Goal: Use online tool/utility: Utilize a website feature to perform a specific function

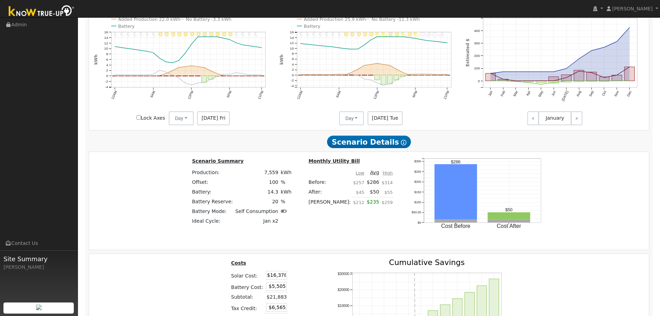
scroll to position [739, 0]
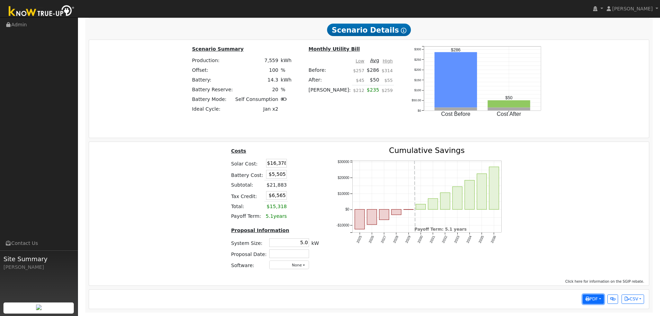
click at [592, 300] on span "PDF" at bounding box center [592, 298] width 12 height 5
click at [586, 222] on link "Selected Scenario" at bounding box center [575, 221] width 57 height 10
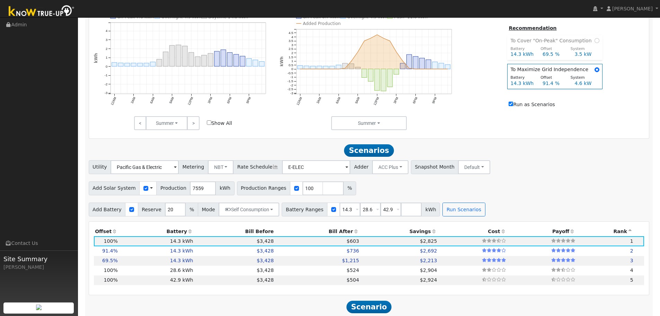
scroll to position [288, 0]
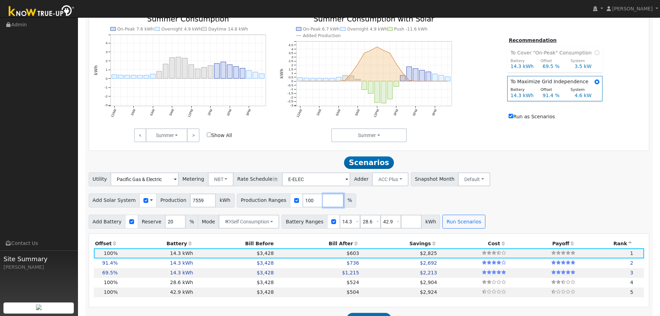
click at [323, 207] on input "number" at bounding box center [333, 200] width 21 height 14
type input "120"
click at [461, 228] on button "Run Scenarios" at bounding box center [464, 221] width 43 height 14
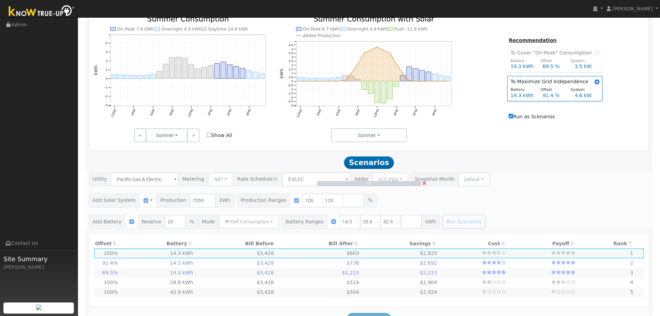
click at [513, 118] on input "Run as Scenarios" at bounding box center [511, 116] width 5 height 5
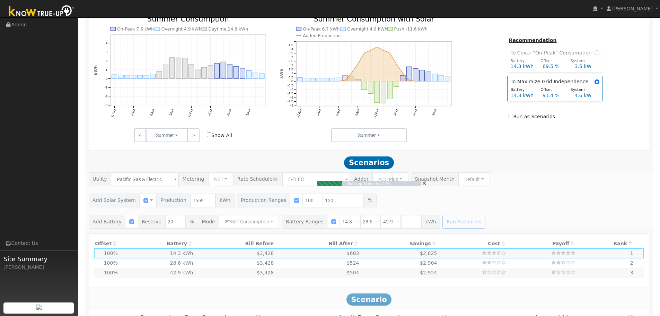
click at [513, 118] on input "Run as Scenarios" at bounding box center [511, 116] width 5 height 5
checkbox input "true"
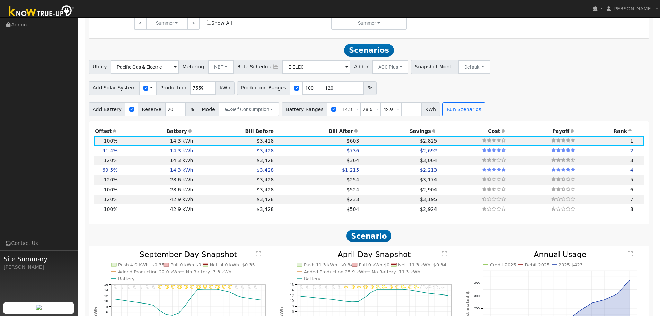
scroll to position [426, 0]
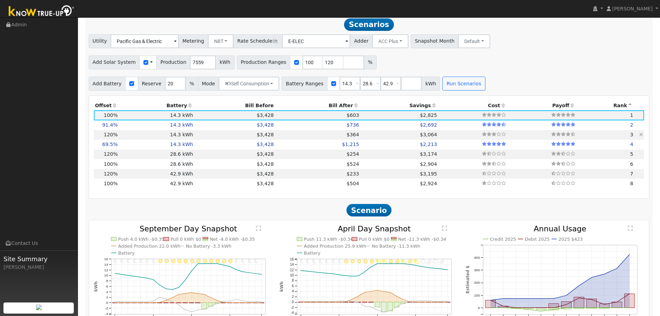
click at [197, 140] on td "$3,428" at bounding box center [234, 135] width 81 height 10
type input "$19,654"
type input "$7,548"
type input "6.0"
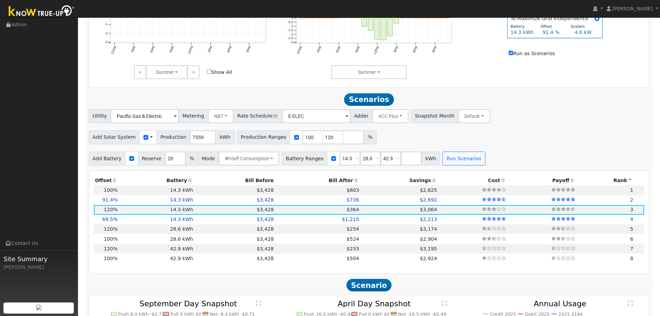
scroll to position [288, 0]
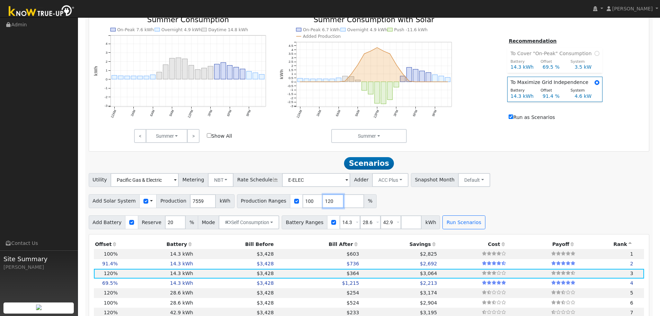
click at [323, 207] on input "120" at bounding box center [333, 201] width 21 height 14
type input "150"
click at [460, 233] on div "Scenario Report Powered by Know True-Up ® Energy Consumption Overview Show Help…" at bounding box center [369, 301] width 568 height 977
click at [456, 228] on button "Run Scenarios" at bounding box center [464, 222] width 43 height 14
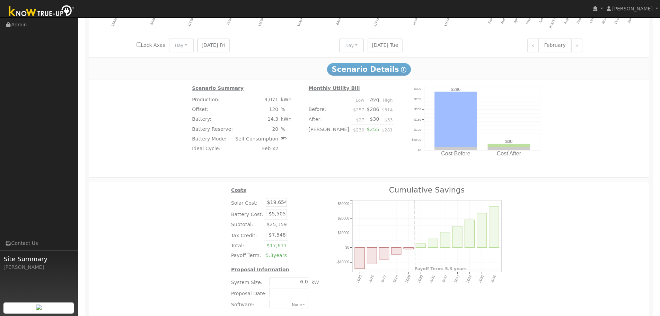
scroll to position [738, 0]
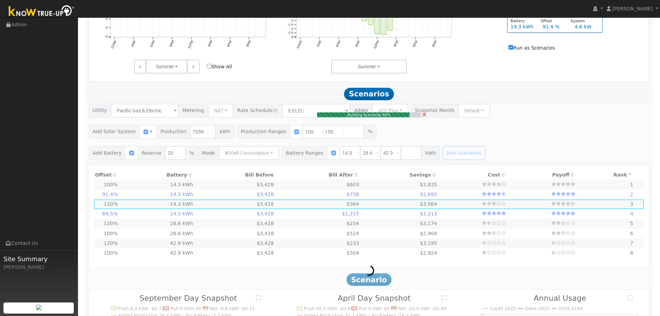
type input "$16,378"
type input "$6,565"
type input "5.0"
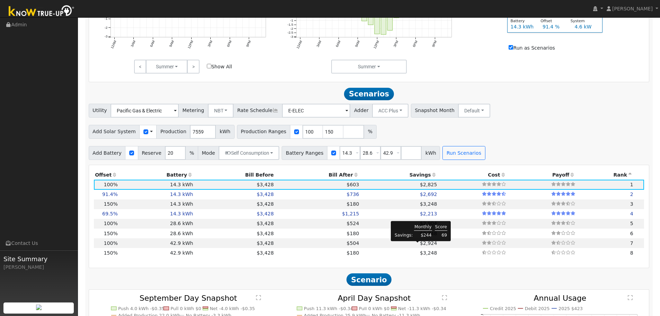
scroll to position [426, 0]
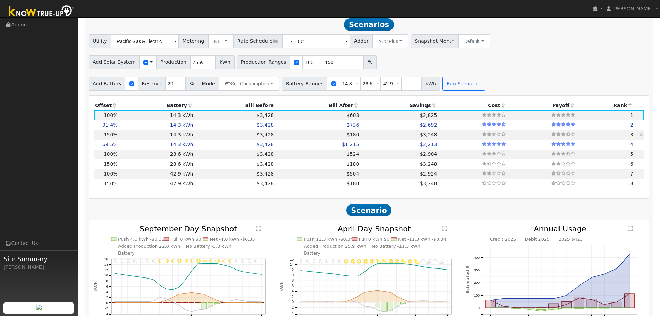
click at [184, 139] on td "14.3 kWh" at bounding box center [157, 135] width 76 height 10
type input "$24,566"
type input "$9,021"
type input "7.6"
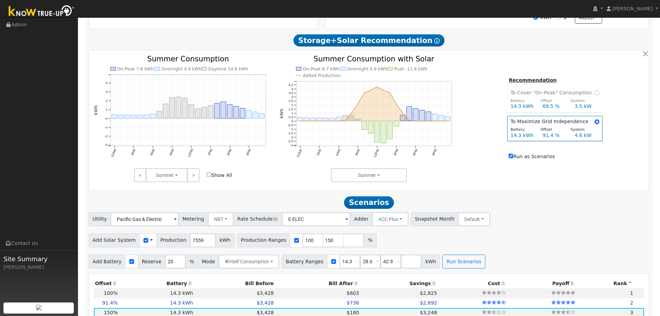
scroll to position [283, 0]
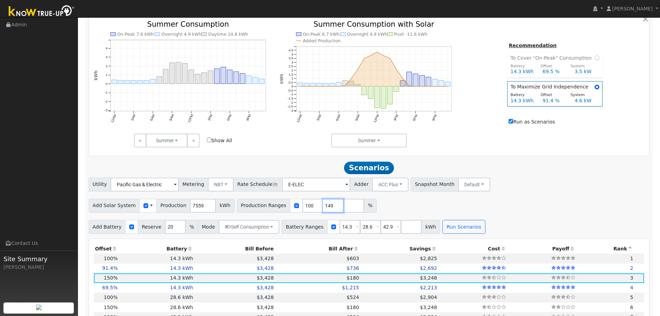
click at [324, 211] on input "149" at bounding box center [333, 206] width 21 height 14
type input "145"
click at [453, 224] on button "Run Scenarios" at bounding box center [464, 227] width 43 height 14
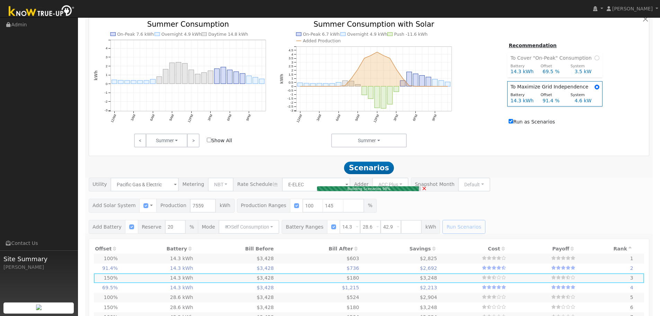
type input "$16,378"
type input "$6,565"
type input "5.0"
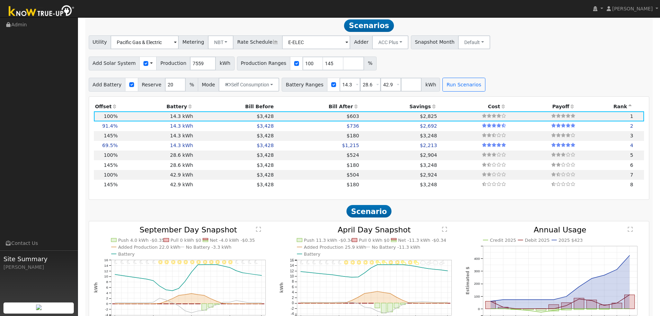
scroll to position [426, 0]
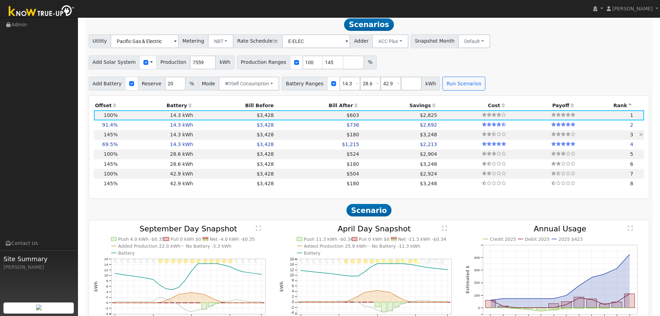
click at [200, 138] on td "$3,428" at bounding box center [234, 135] width 81 height 10
type input "$23,749"
type input "$8,776"
type input "7.3"
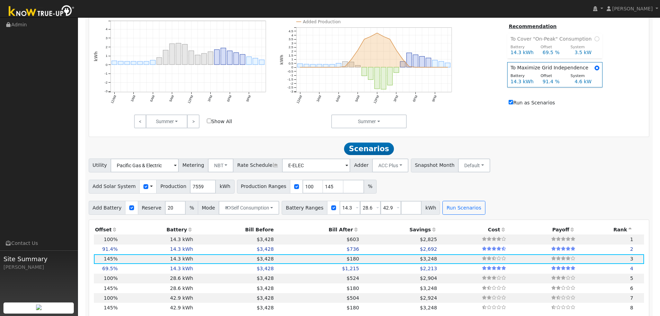
scroll to position [253, 0]
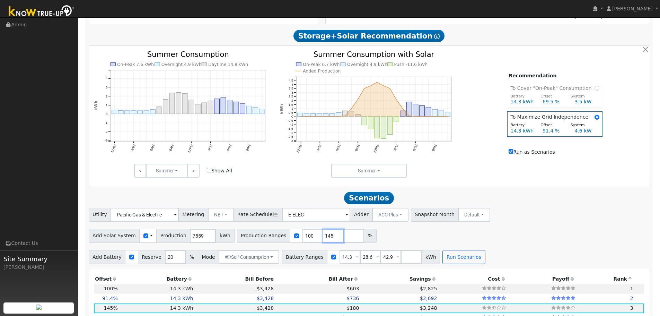
click at [326, 243] on input "145" at bounding box center [333, 236] width 21 height 14
type input "140"
click at [445, 261] on button "Run Scenarios" at bounding box center [464, 257] width 43 height 14
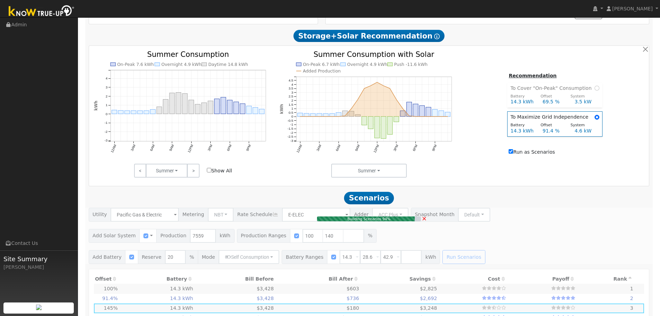
type input "$16,378"
type input "$6,565"
type input "5.0"
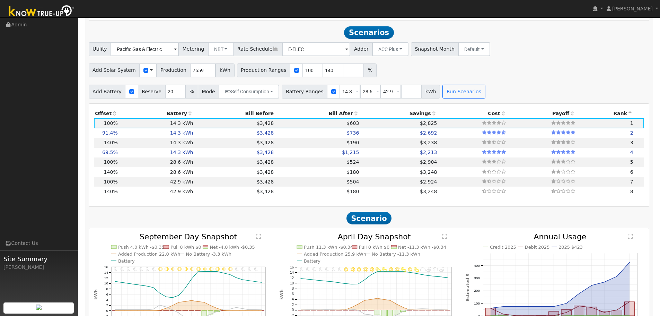
scroll to position [426, 0]
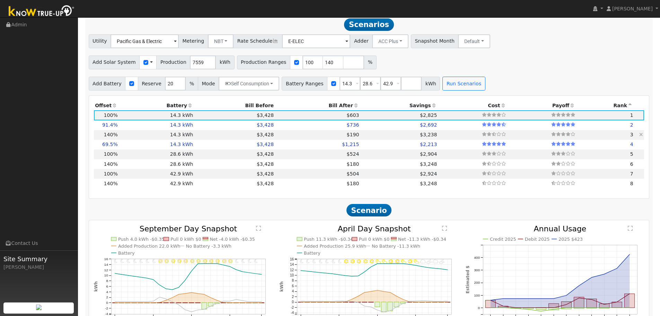
click at [178, 139] on td "14.3 kWh" at bounding box center [157, 135] width 76 height 10
type input "$22,930"
type input "$8,531"
type input "7.1"
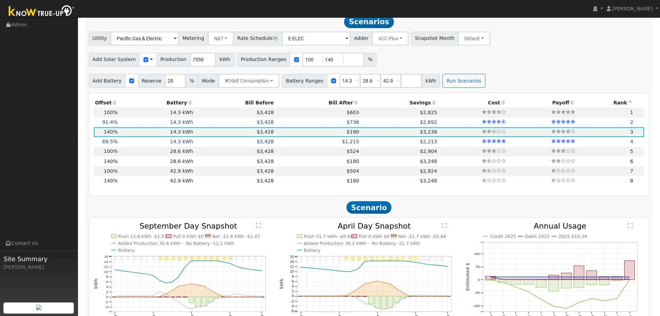
scroll to position [357, 0]
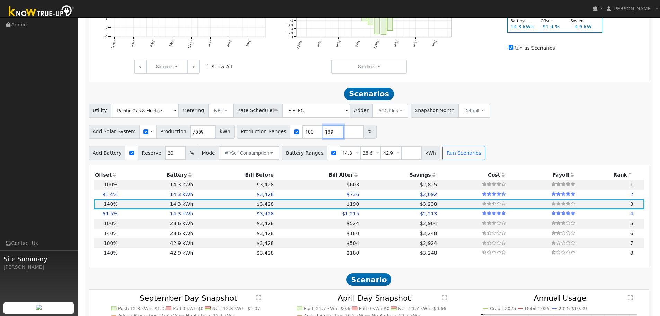
click at [327, 137] on input "139" at bounding box center [333, 132] width 21 height 14
type input "135"
click at [457, 155] on button "Run Scenarios" at bounding box center [464, 153] width 43 height 14
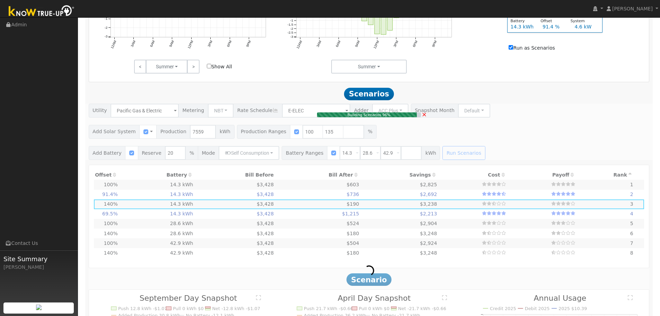
type input "$16,378"
type input "$6,565"
type input "5.0"
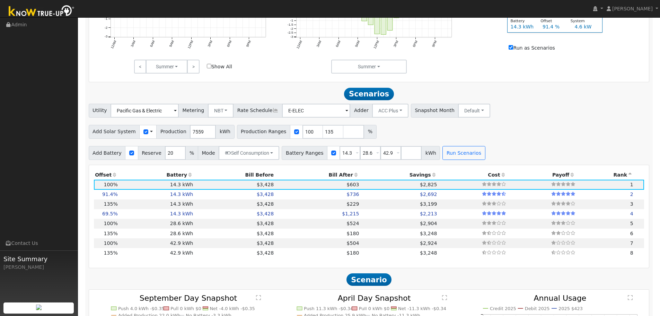
scroll to position [426, 0]
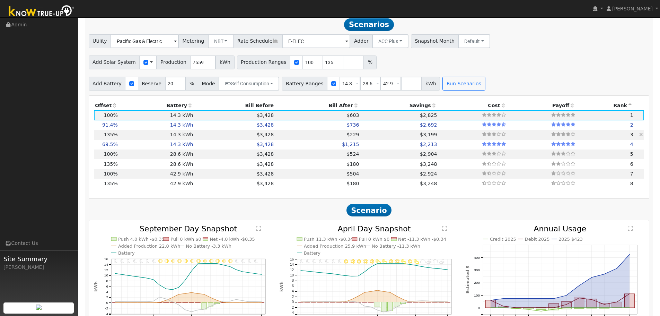
click at [213, 139] on td "$3,428" at bounding box center [234, 135] width 81 height 10
type input "$22,111"
type input "$8,285"
type input "6.8"
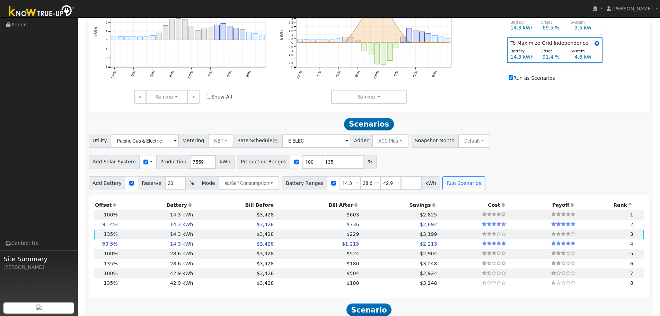
scroll to position [322, 0]
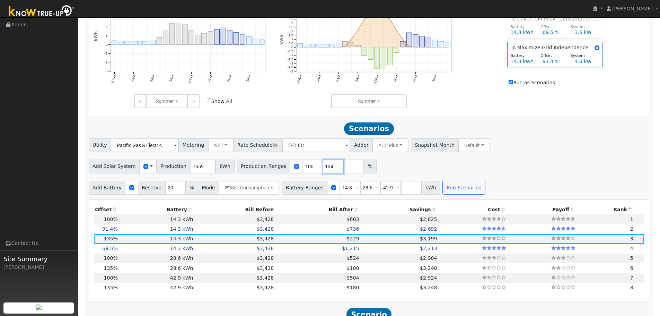
click at [325, 172] on input "134" at bounding box center [333, 166] width 21 height 14
click at [325, 167] on input "135" at bounding box center [333, 166] width 21 height 14
type input "136"
click at [325, 167] on input "136" at bounding box center [333, 166] width 21 height 14
click at [444, 192] on button "Run Scenarios" at bounding box center [464, 188] width 43 height 14
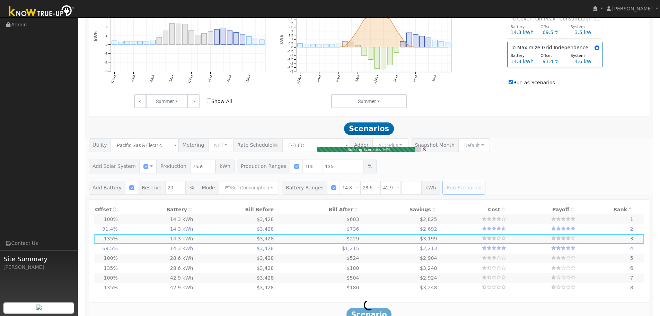
type input "$16,378"
type input "$6,565"
type input "5.0"
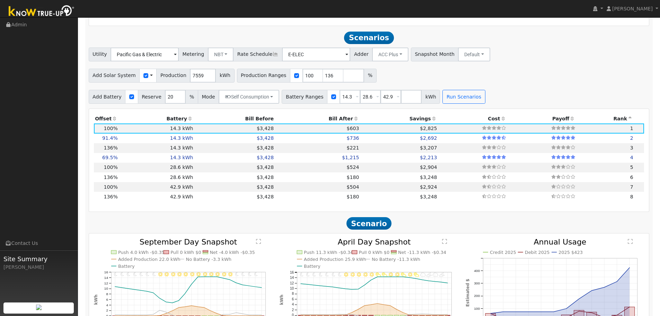
scroll to position [426, 0]
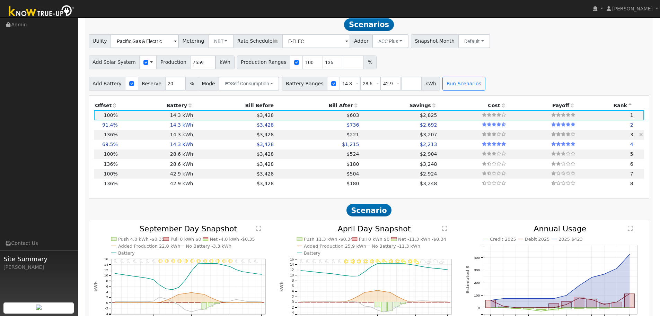
click at [285, 137] on td "$221" at bounding box center [317, 135] width 85 height 10
type input "$22,273"
type input "$8,333"
type input "6.9"
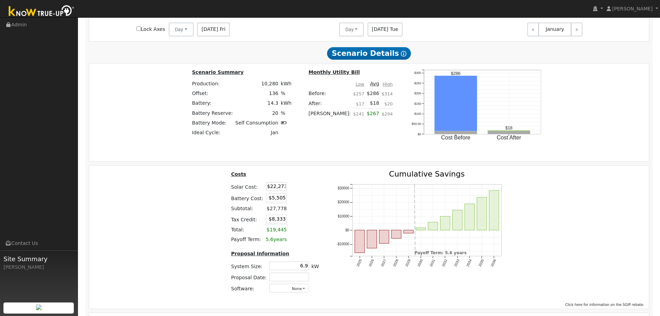
scroll to position [768, 0]
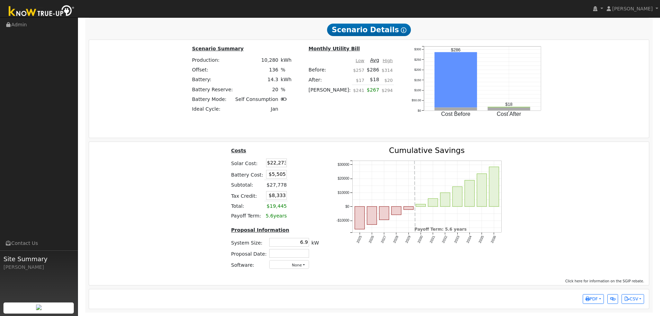
click at [269, 168] on td "$22,273" at bounding box center [276, 162] width 24 height 11
drag, startPoint x: 269, startPoint y: 164, endPoint x: 329, endPoint y: 164, distance: 60.6
click at [328, 164] on div "Costs Solar Cost: $22,273 Battery Cost: $5,505 Subtotal: $27,778 Tax Credit: $8…" at bounding box center [369, 211] width 565 height 128
type input "$"
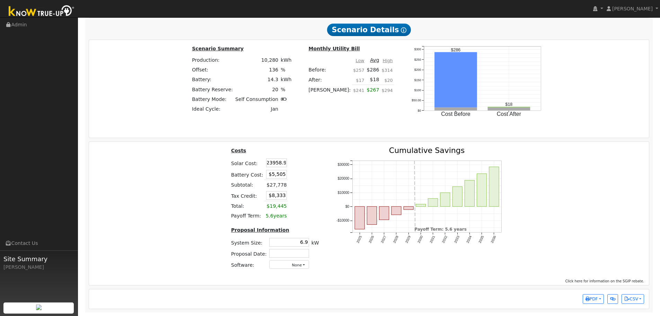
type input "$23,959"
type input "$8,839"
click at [303, 190] on table "Costs Solar Cost: $23,959 Battery Cost: $5,505 Subtotal: $29,464 Tax Credit: $8…" at bounding box center [275, 184] width 90 height 74
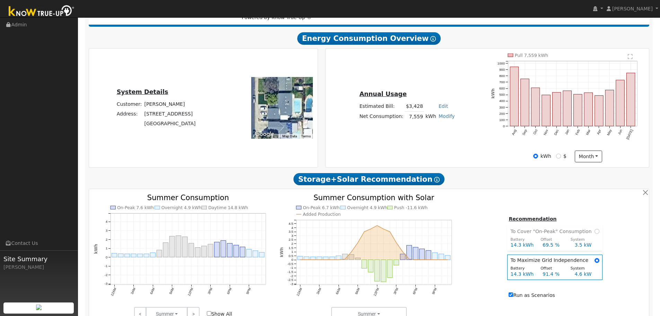
scroll to position [145, 0]
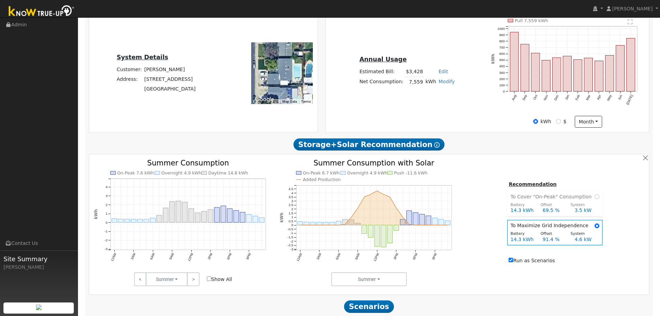
click at [443, 84] on link "Modify" at bounding box center [447, 82] width 16 height 6
click at [432, 109] on link "Add Electric Vehicle" at bounding box center [421, 108] width 58 height 10
type input "200"
click at [456, 76] on button "button" at bounding box center [459, 75] width 6 height 6
click at [447, 84] on link "Modify" at bounding box center [447, 82] width 16 height 6
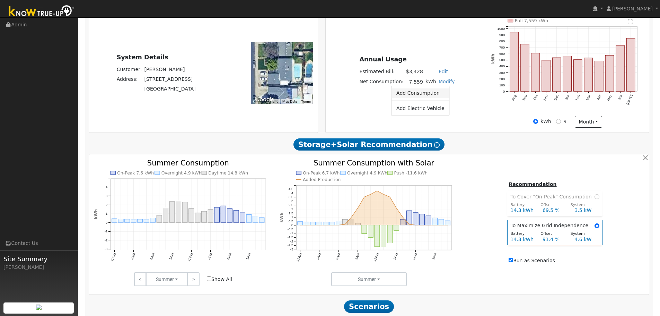
click at [440, 96] on link "Add Consumption" at bounding box center [421, 93] width 58 height 10
type input "7559"
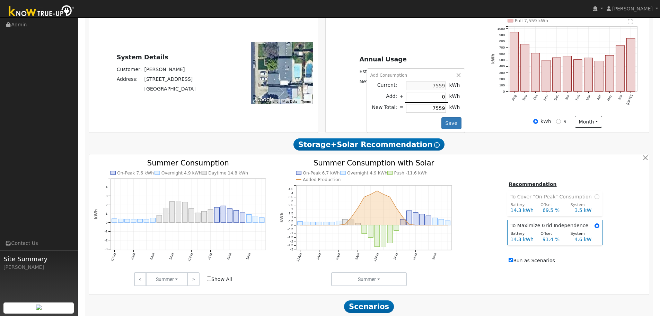
type input "2"
type input "7561"
type input "20"
type input "7579"
type input "200"
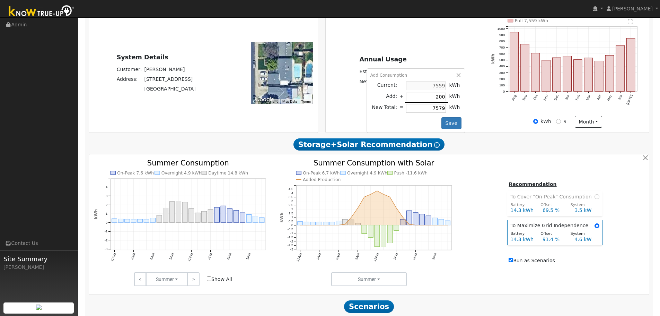
type input "7759"
type input "2000"
type input "9559"
type input "2000"
click at [446, 125] on button "Save" at bounding box center [451, 123] width 20 height 12
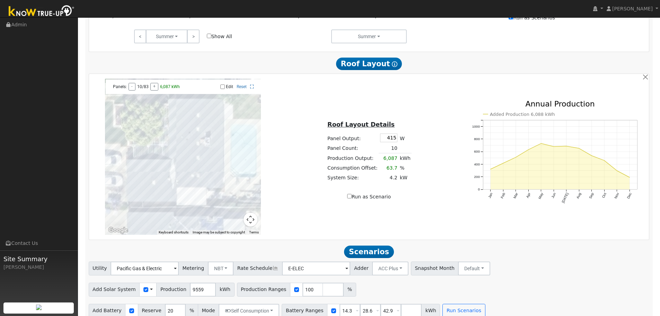
scroll to position [399, 0]
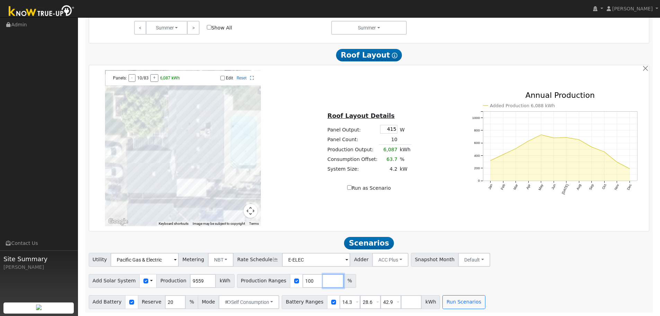
click at [323, 282] on input "number" at bounding box center [333, 281] width 21 height 14
click at [448, 307] on button "Run Scenarios" at bounding box center [464, 302] width 43 height 14
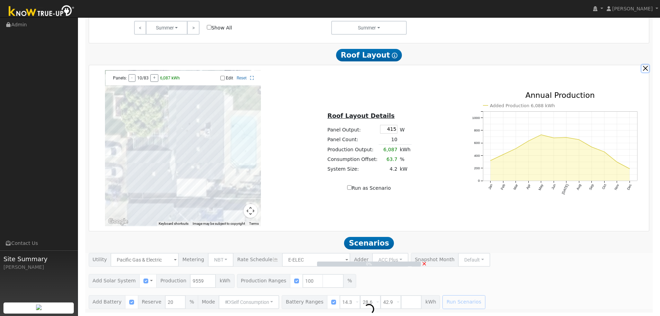
click at [646, 69] on button "button" at bounding box center [645, 68] width 7 height 7
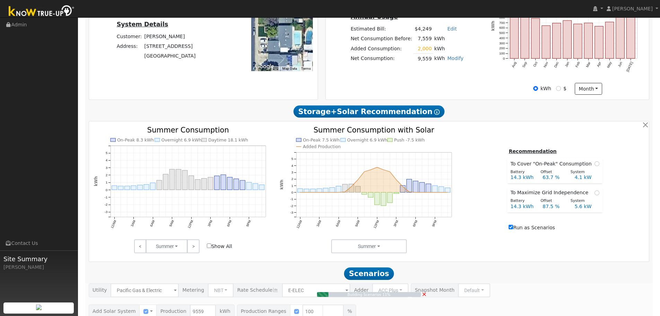
scroll to position [211, 0]
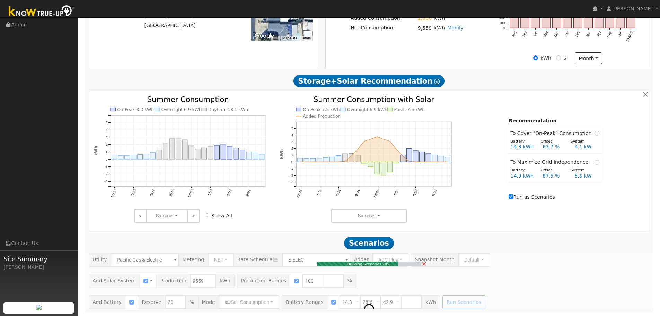
type input "$20,711"
type input "$7,865"
type input "6.4"
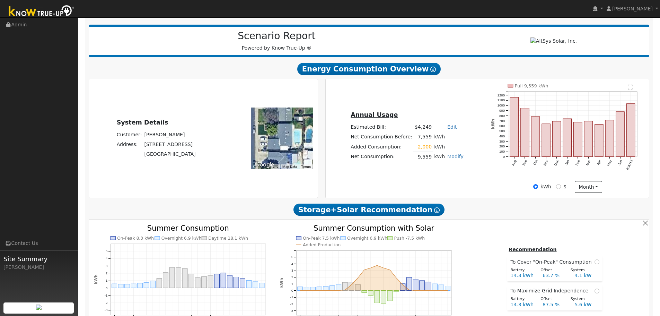
scroll to position [0, 0]
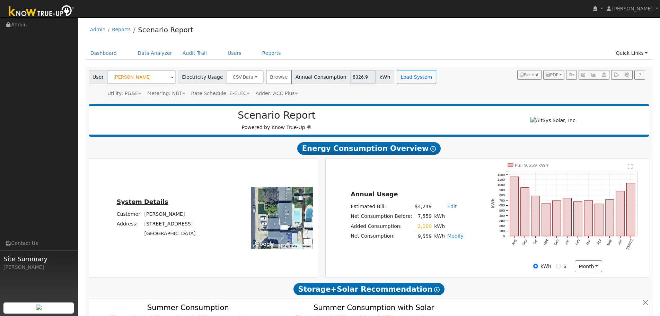
click at [456, 238] on link "Modify" at bounding box center [455, 236] width 16 height 6
click at [423, 267] on link "Add Electric Vehicle" at bounding box center [429, 262] width 58 height 10
click at [464, 232] on button "button" at bounding box center [467, 229] width 6 height 6
click at [456, 238] on link "Modify" at bounding box center [455, 236] width 16 height 6
click at [471, 238] on div "Annual Usage Estimated Bill: $4,249 Edit Estimated Bill $ Annual Net Consumptio…" at bounding box center [407, 218] width 160 height 56
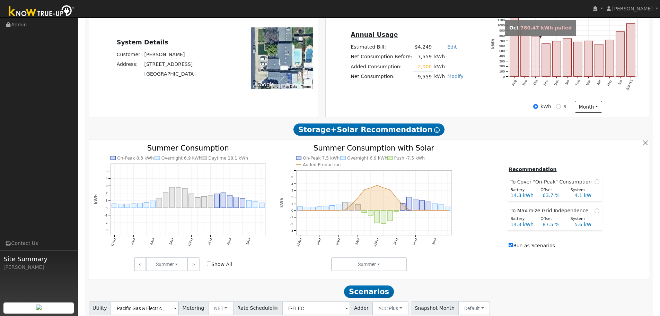
scroll to position [69, 0]
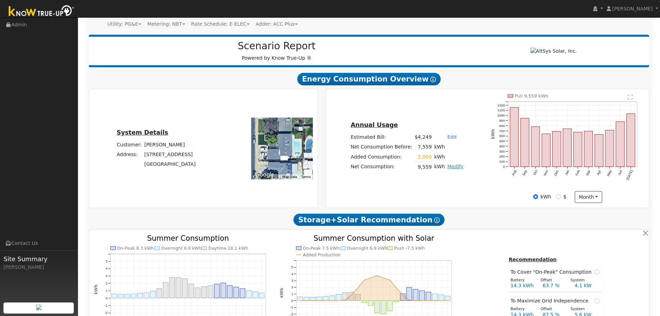
click at [450, 166] on link "Modify" at bounding box center [455, 167] width 16 height 6
click at [437, 194] on link "Add Electric Vehicle" at bounding box center [429, 193] width 58 height 10
type input "200"
click at [464, 163] on button "button" at bounding box center [467, 160] width 6 height 6
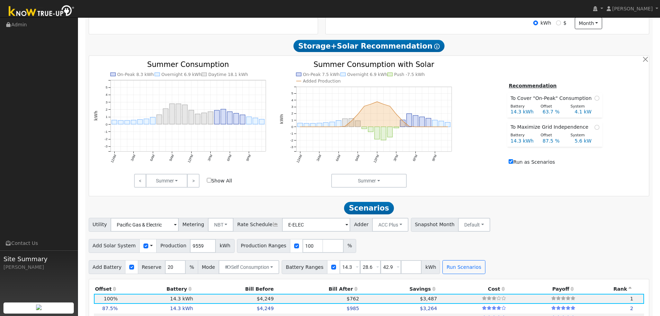
scroll to position [243, 0]
